Goal: Transaction & Acquisition: Download file/media

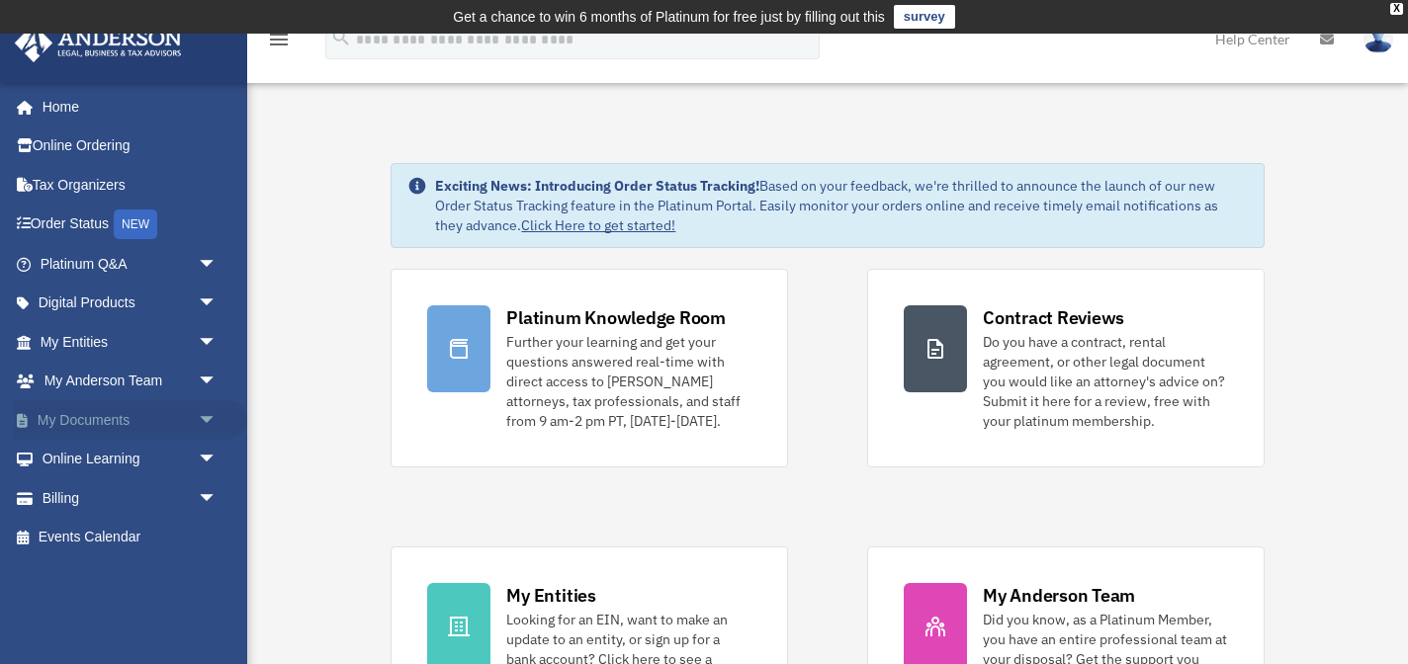
click at [109, 420] on link "My Documents arrow_drop_down" at bounding box center [130, 420] width 233 height 40
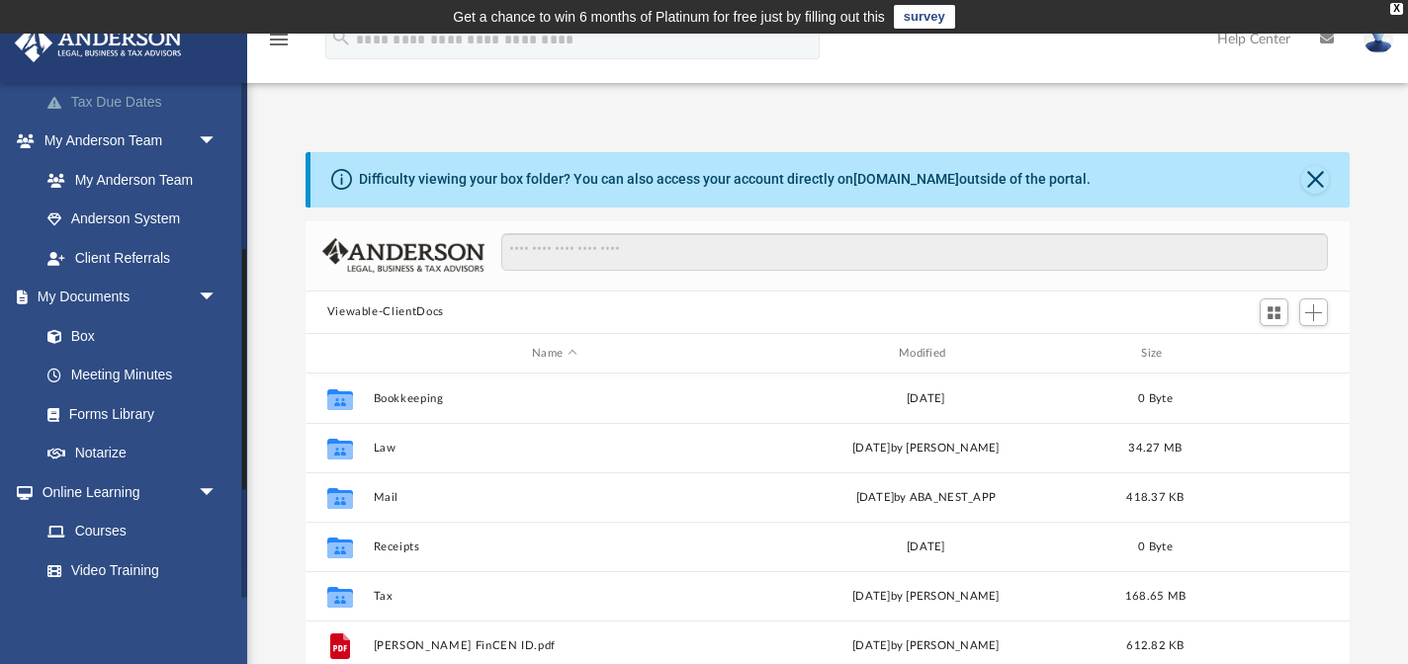
scroll to position [507, 0]
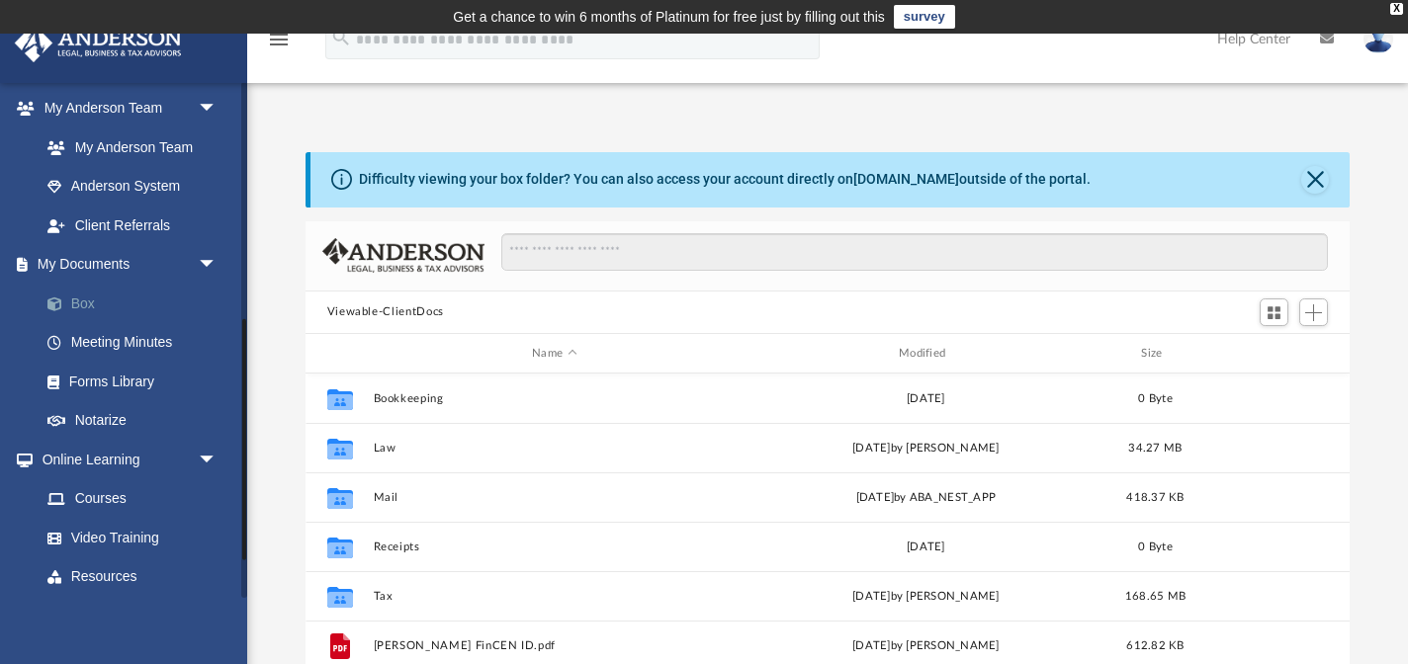
click at [74, 302] on link "Box" at bounding box center [137, 304] width 219 height 40
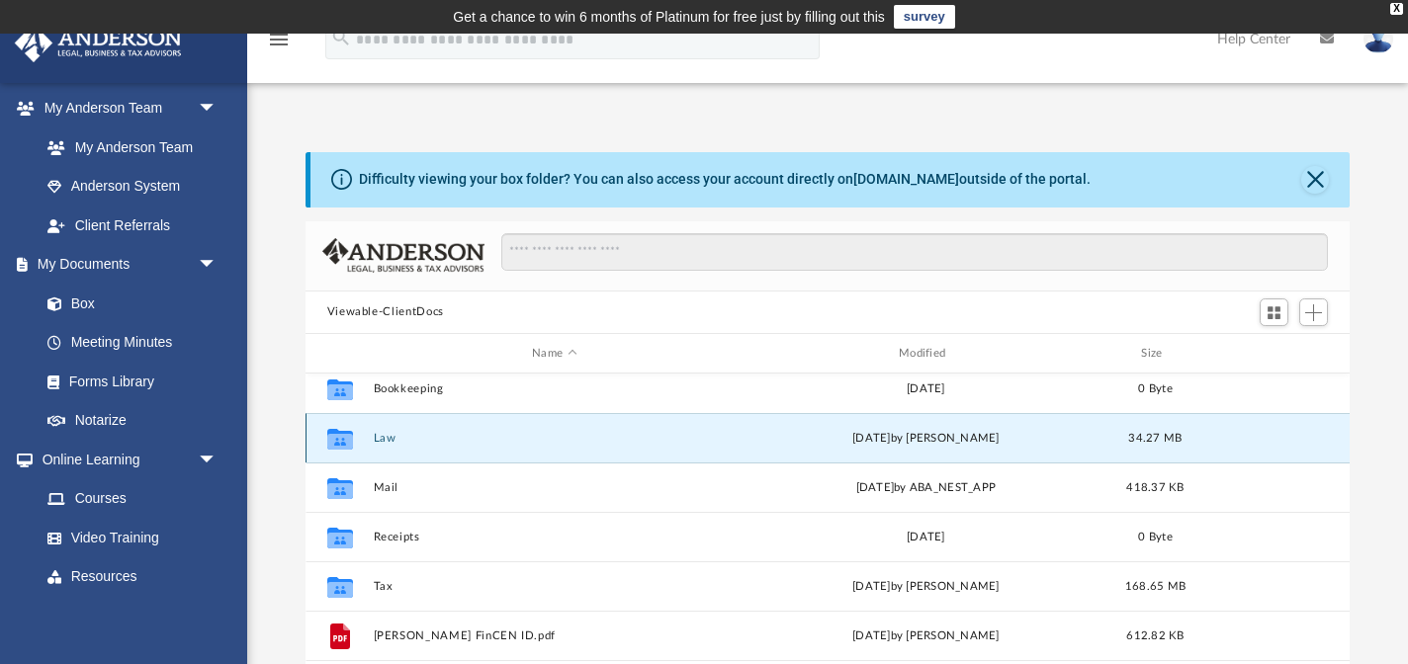
click at [393, 432] on button "Law" at bounding box center [554, 438] width 363 height 13
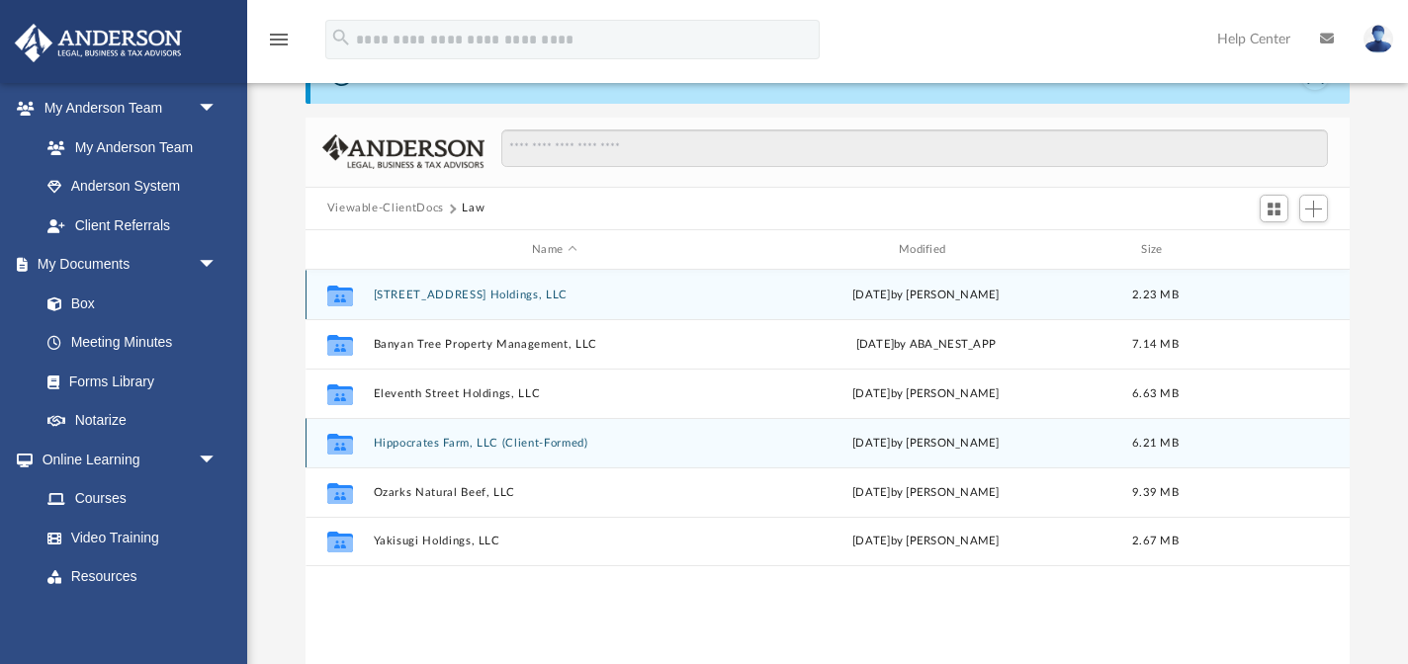
scroll to position [137, 0]
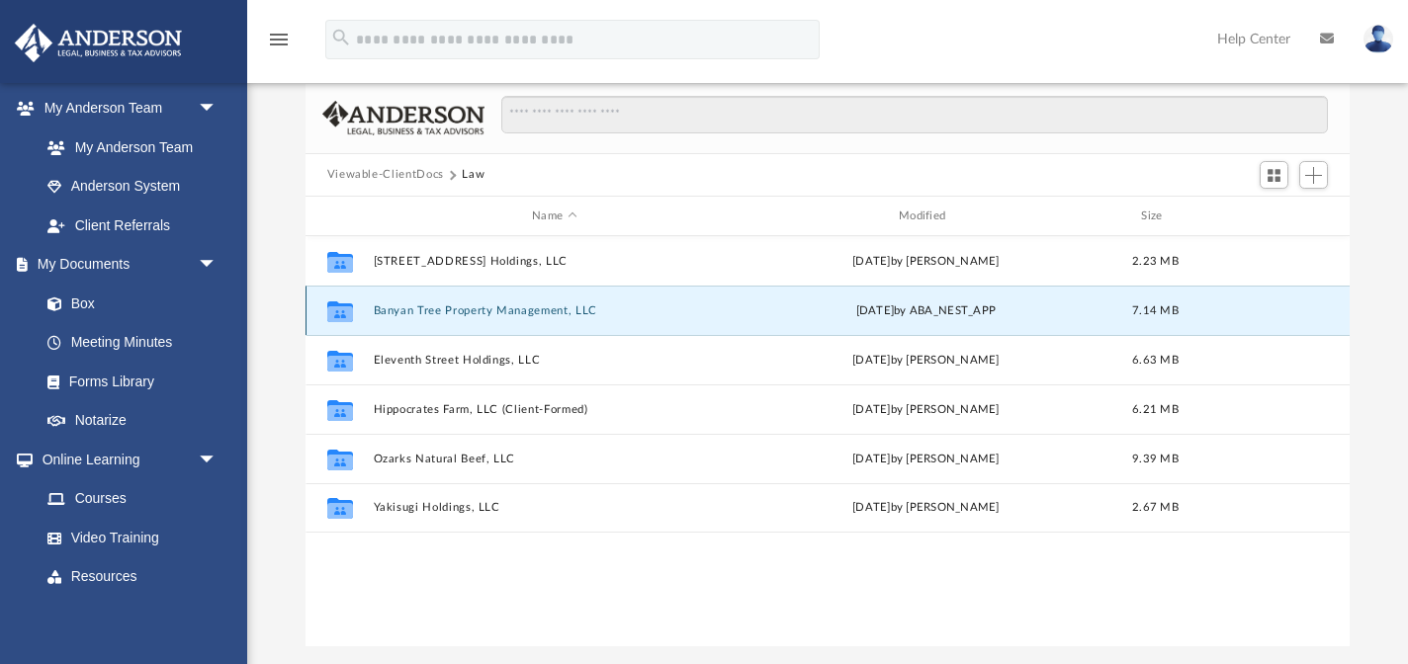
click at [519, 306] on button "Banyan Tree Property Management, LLC" at bounding box center [554, 310] width 363 height 13
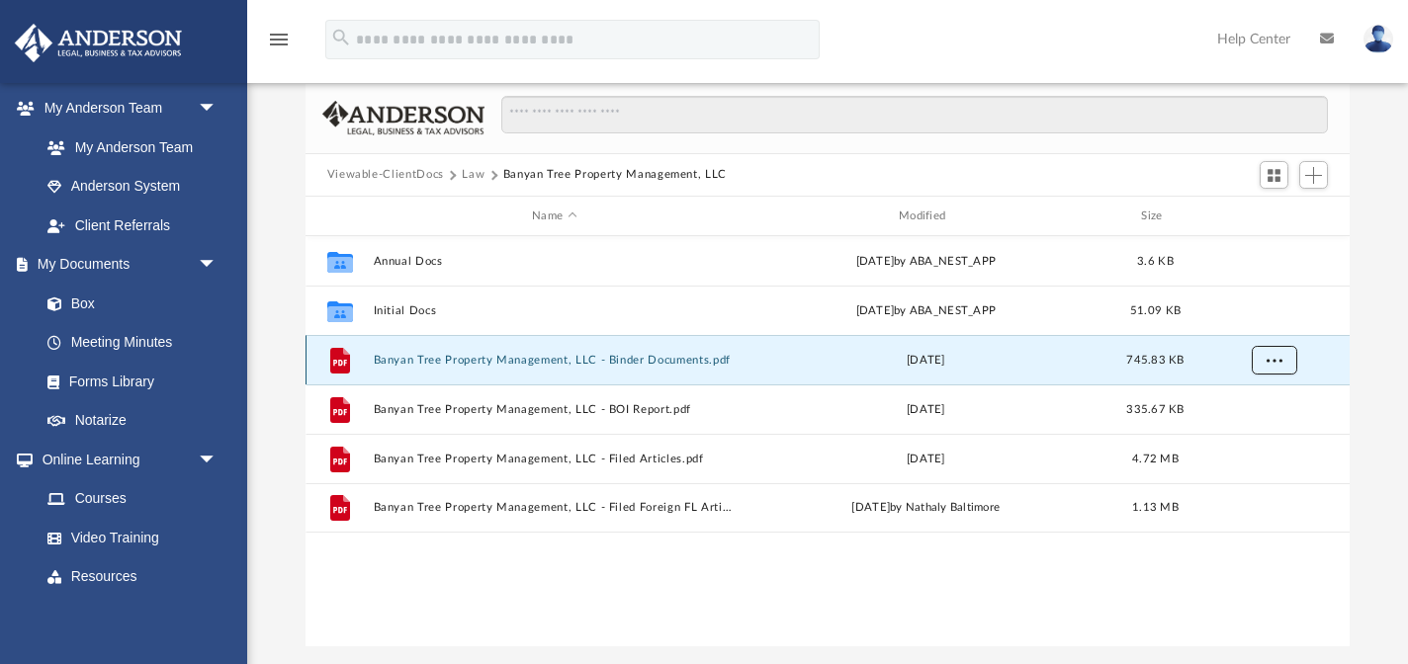
click at [1277, 359] on span "More options" at bounding box center [1273, 360] width 16 height 11
click at [1263, 431] on li "Download" at bounding box center [1255, 431] width 57 height 21
click at [1274, 361] on span "More options" at bounding box center [1273, 360] width 16 height 11
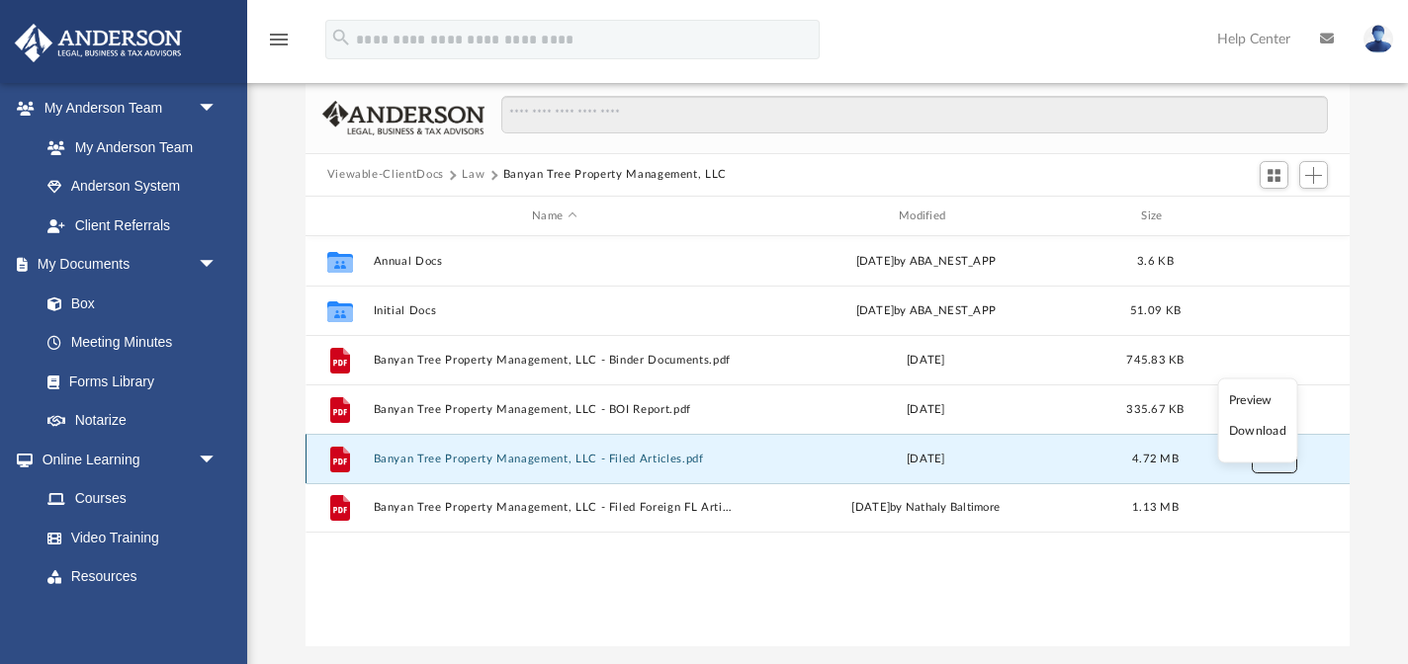
click at [1279, 471] on button "More options" at bounding box center [1273, 460] width 45 height 30
click at [1280, 532] on li "Download" at bounding box center [1255, 530] width 57 height 21
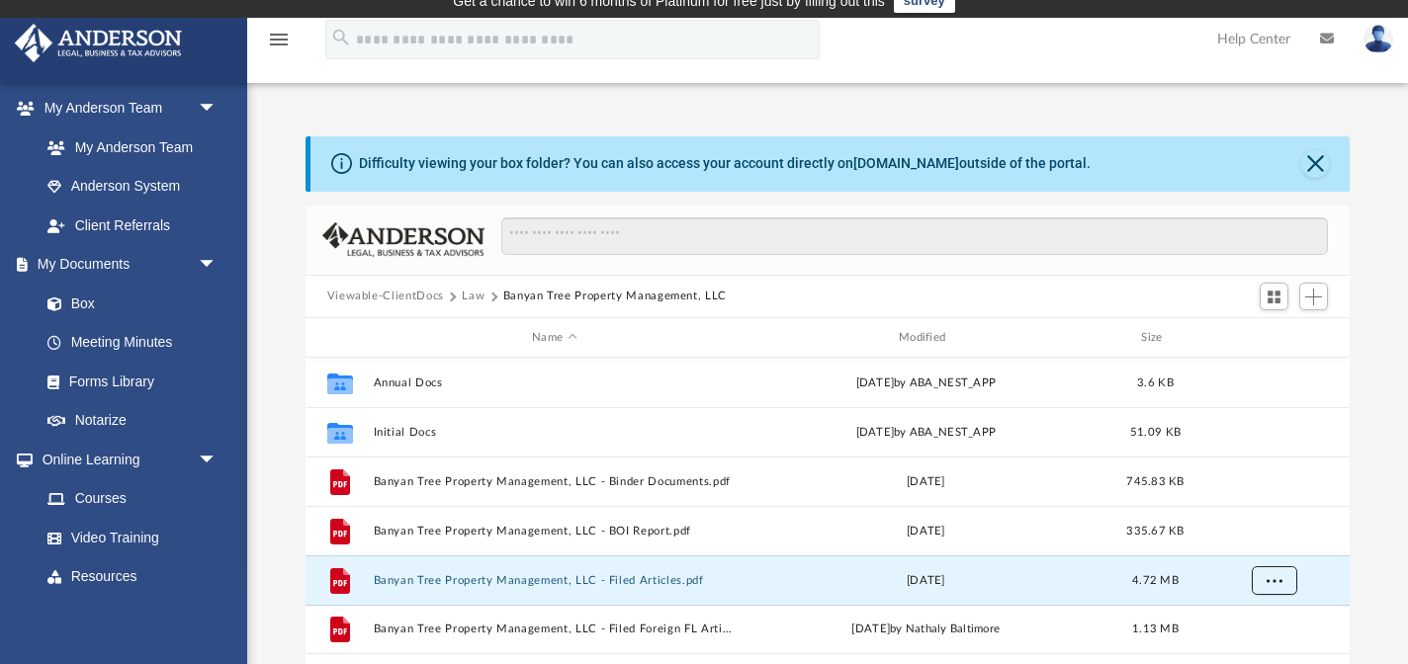
scroll to position [17, 0]
